Goal: Information Seeking & Learning: Learn about a topic

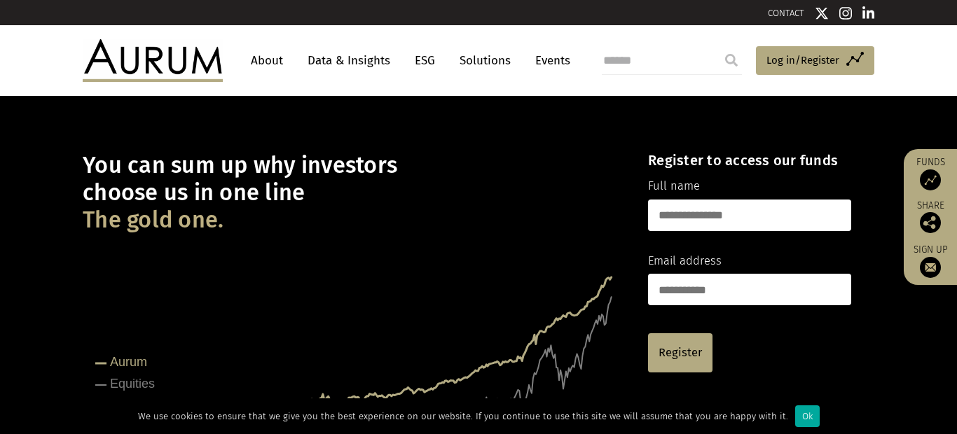
click at [261, 67] on link "About" at bounding box center [267, 61] width 46 height 26
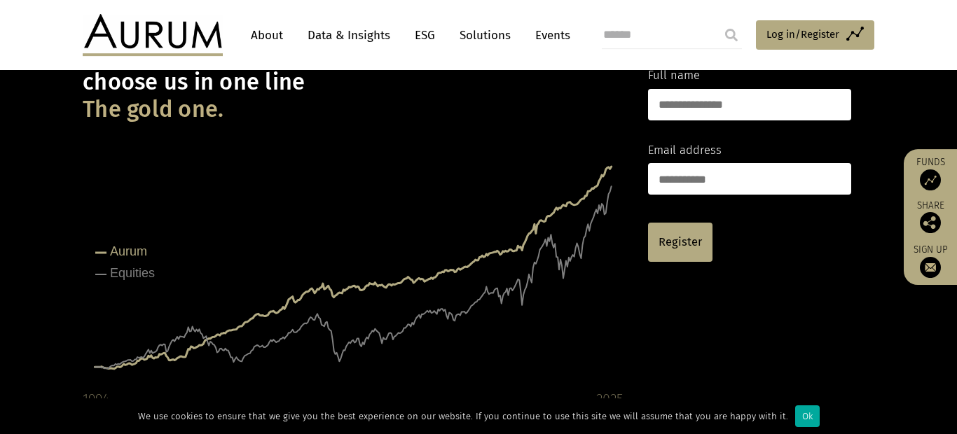
scroll to position [110, 0]
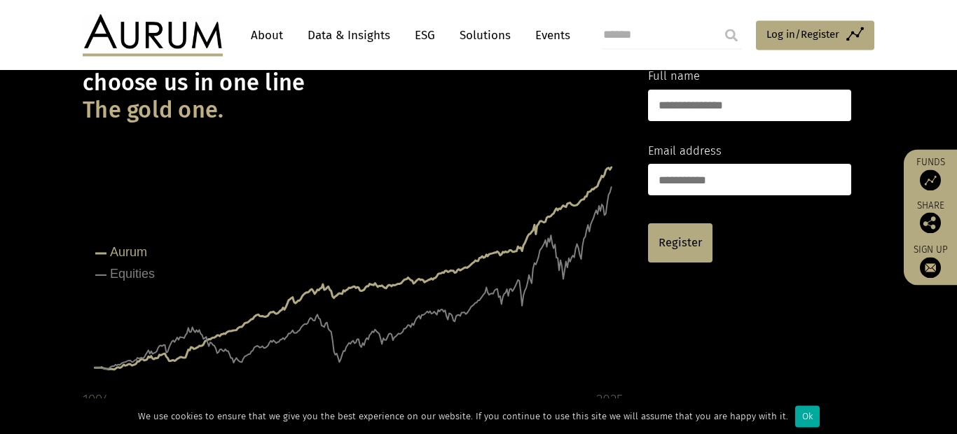
click at [528, 26] on link "Events" at bounding box center [549, 35] width 42 height 26
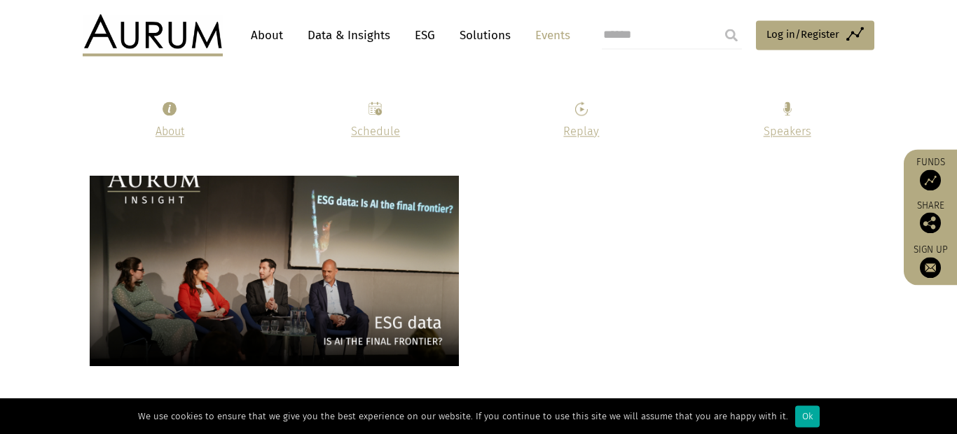
scroll to position [3615, 0]
